Goal: Transaction & Acquisition: Obtain resource

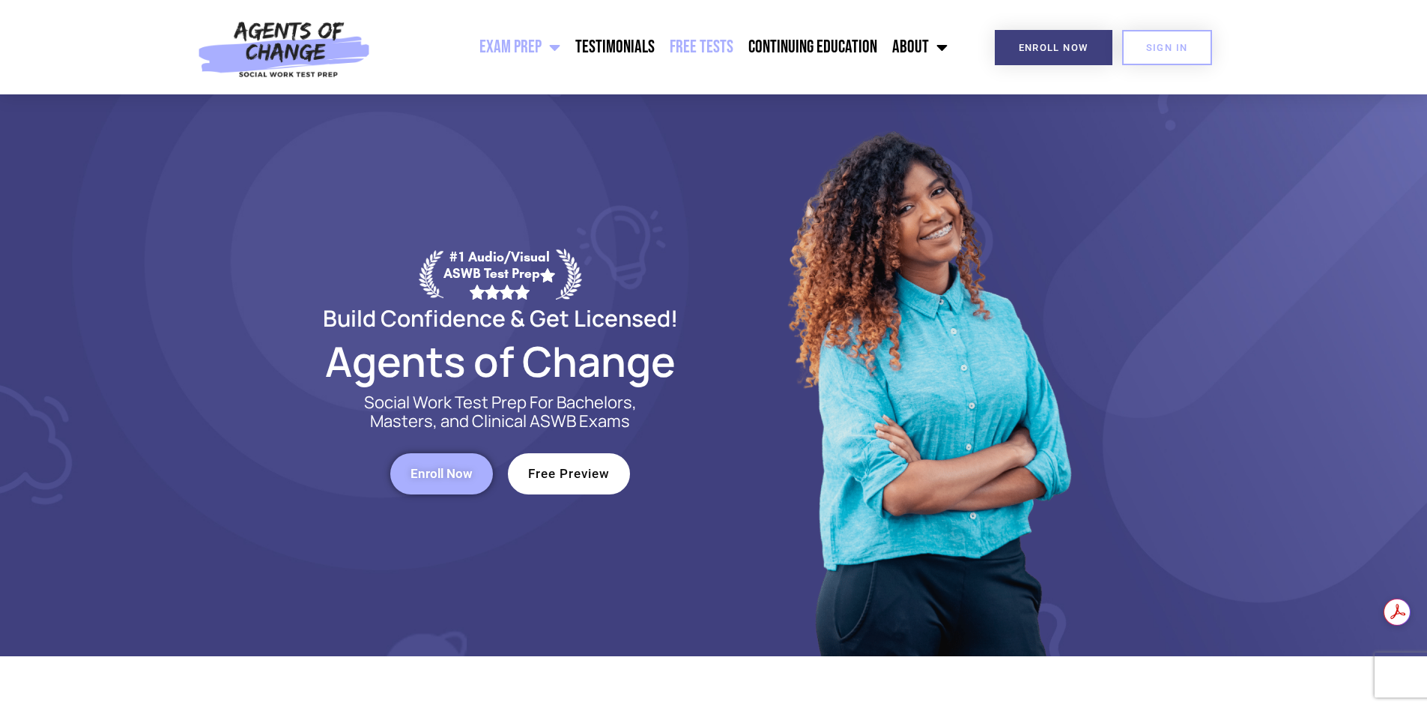
click at [705, 46] on link "Free Tests" at bounding box center [701, 46] width 79 height 37
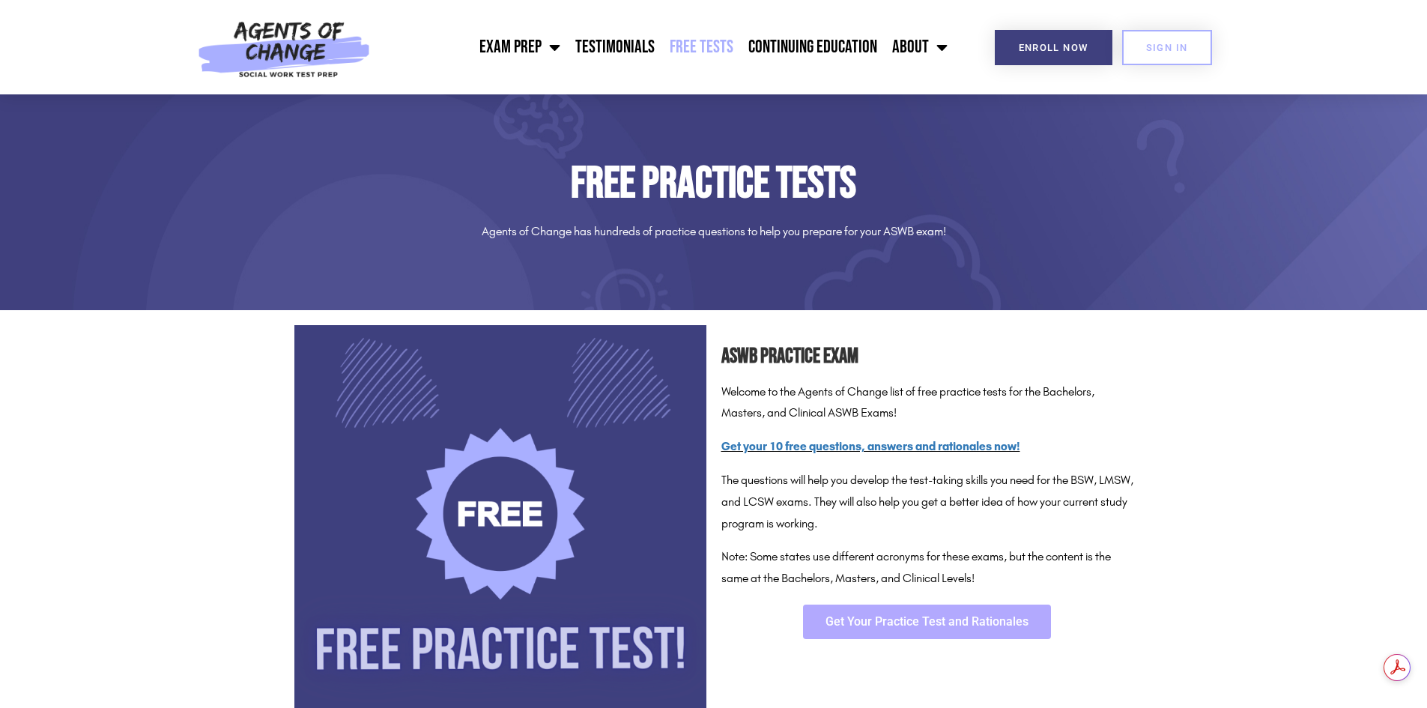
click at [854, 616] on span "Get Your Practice Test and Rationales" at bounding box center [926, 622] width 203 height 12
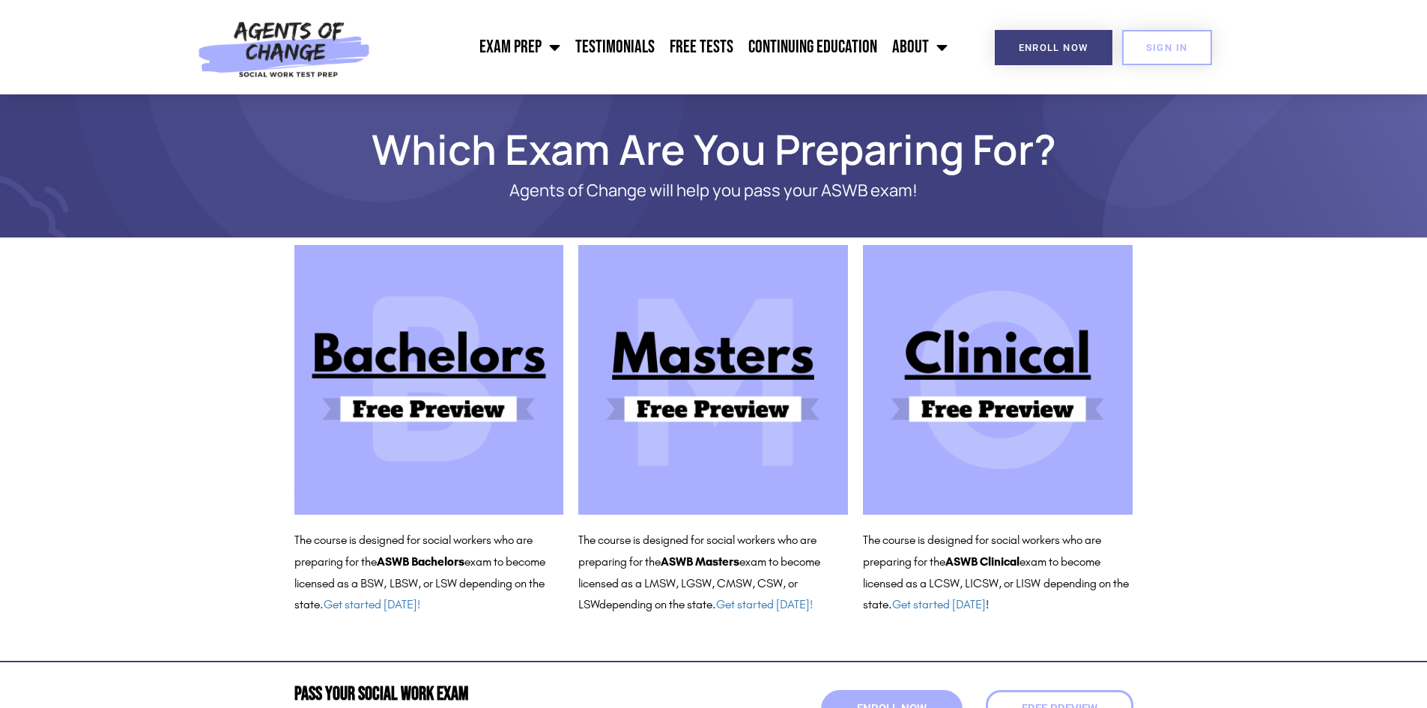
click at [713, 360] on img at bounding box center [713, 380] width 270 height 270
